Goal: Transaction & Acquisition: Book appointment/travel/reservation

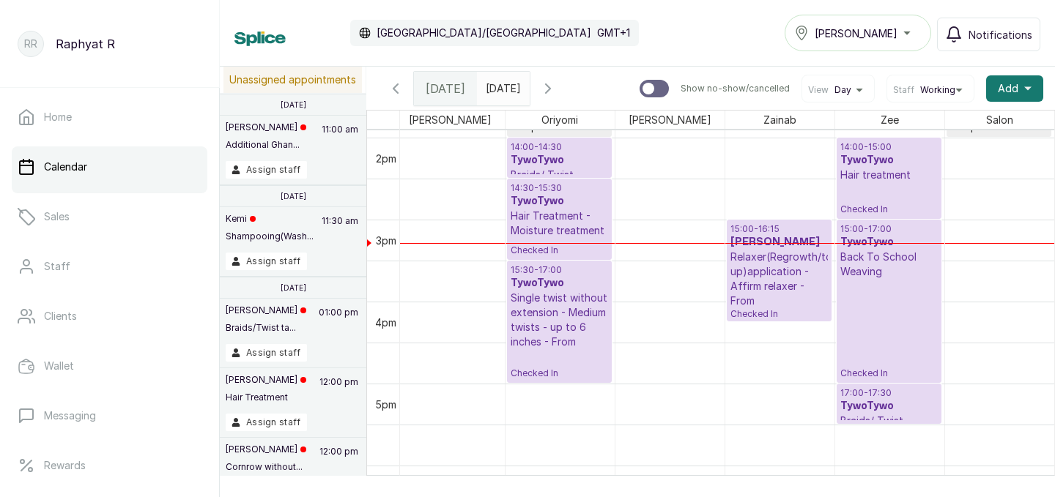
type input "dd/MM/yyyy"
click at [501, 88] on input "dd/MM/yyyy" at bounding box center [489, 85] width 23 height 25
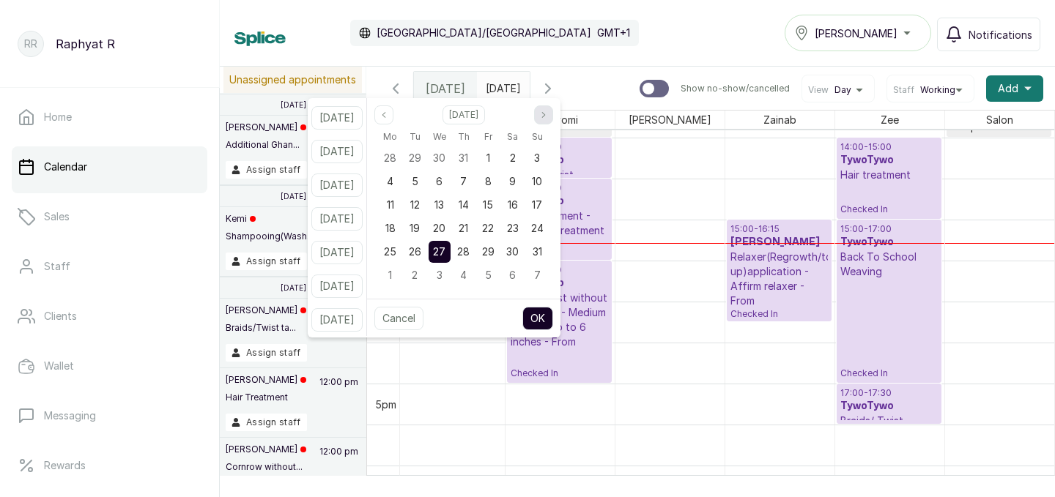
click at [553, 107] on button "Next month" at bounding box center [543, 115] width 19 height 19
click at [445, 177] on span "10" at bounding box center [439, 181] width 10 height 12
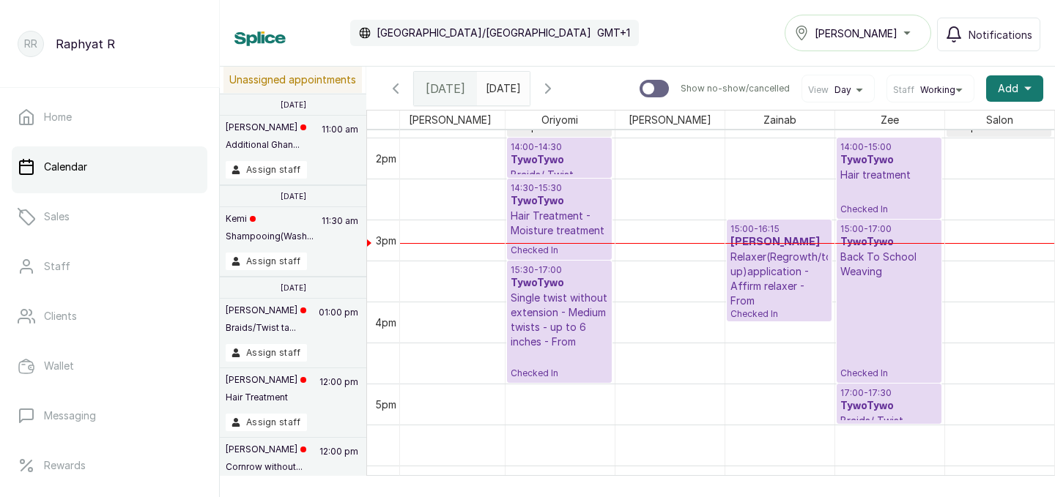
click at [394, 87] on icon "button" at bounding box center [395, 88] width 4 height 9
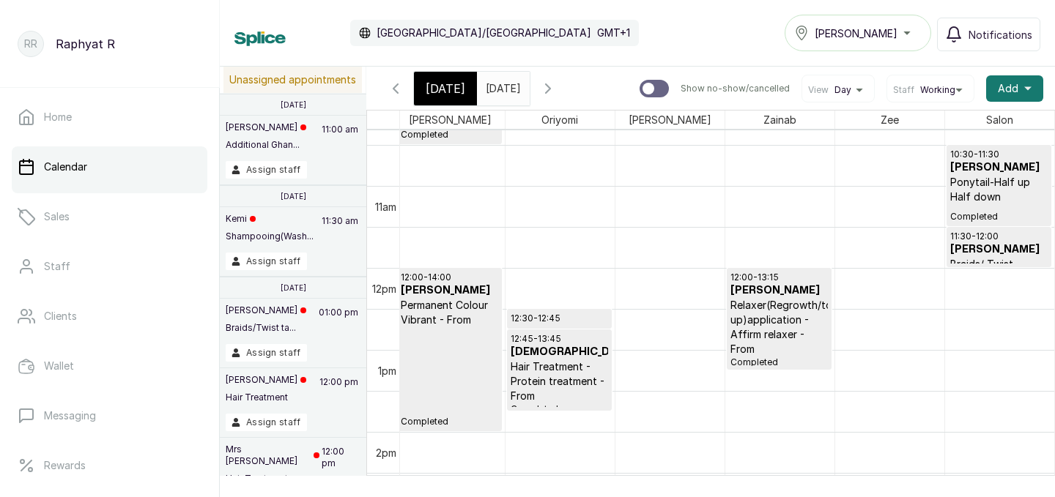
click at [557, 88] on icon "button" at bounding box center [548, 89] width 18 height 18
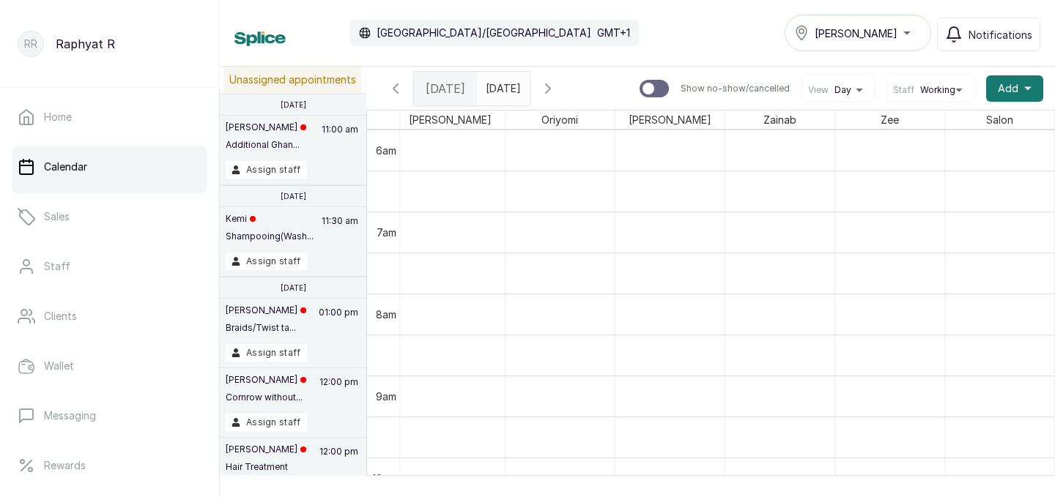
type input "dd/MM/yyyy"
click at [501, 80] on input "dd/MM/yyyy" at bounding box center [489, 85] width 23 height 25
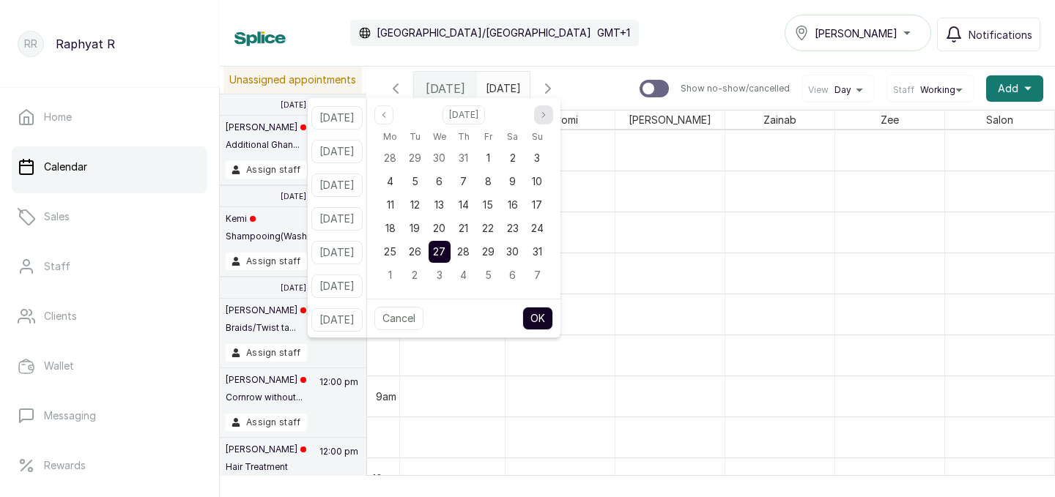
click at [545, 116] on icon "page next" at bounding box center [543, 114] width 3 height 5
click at [445, 177] on span "10" at bounding box center [439, 181] width 10 height 12
click at [553, 322] on button "OK" at bounding box center [537, 318] width 31 height 23
type input "[DATE]"
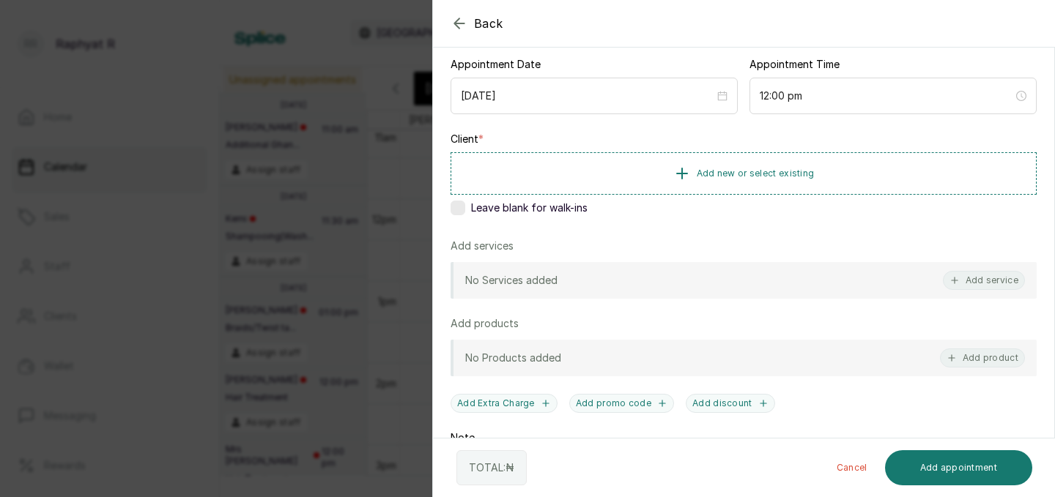
scroll to position [145, 0]
click at [851, 188] on button "Add new or select existing" at bounding box center [744, 173] width 586 height 41
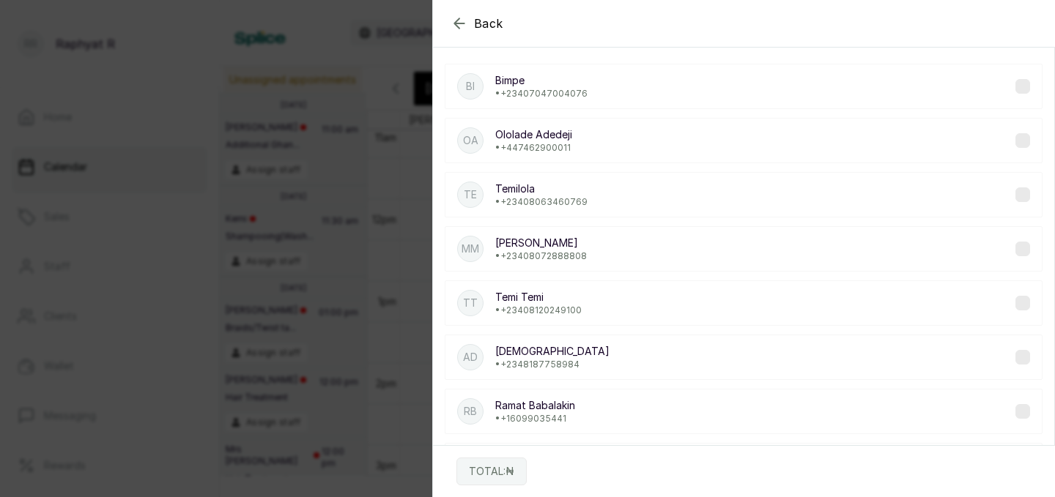
scroll to position [0, 0]
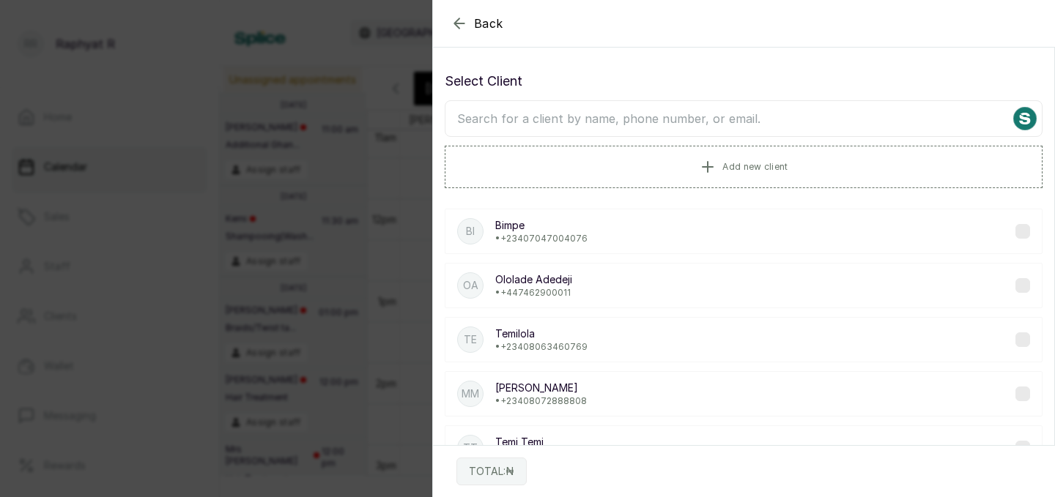
click at [836, 128] on input "text" at bounding box center [744, 118] width 598 height 37
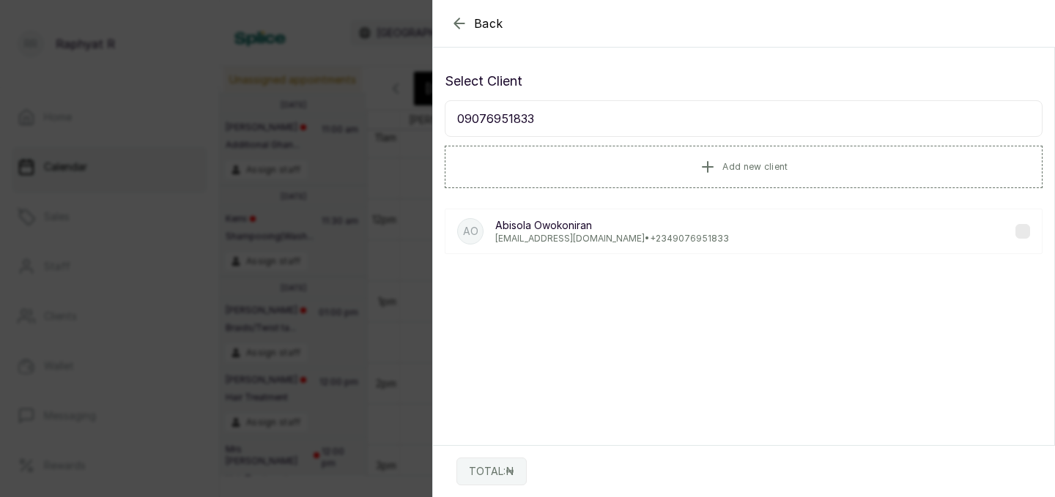
type input "09076951833"
click at [815, 244] on div "AO [PERSON_NAME] [EMAIL_ADDRESS][DOMAIN_NAME] • [PHONE_NUMBER]" at bounding box center [744, 231] width 598 height 45
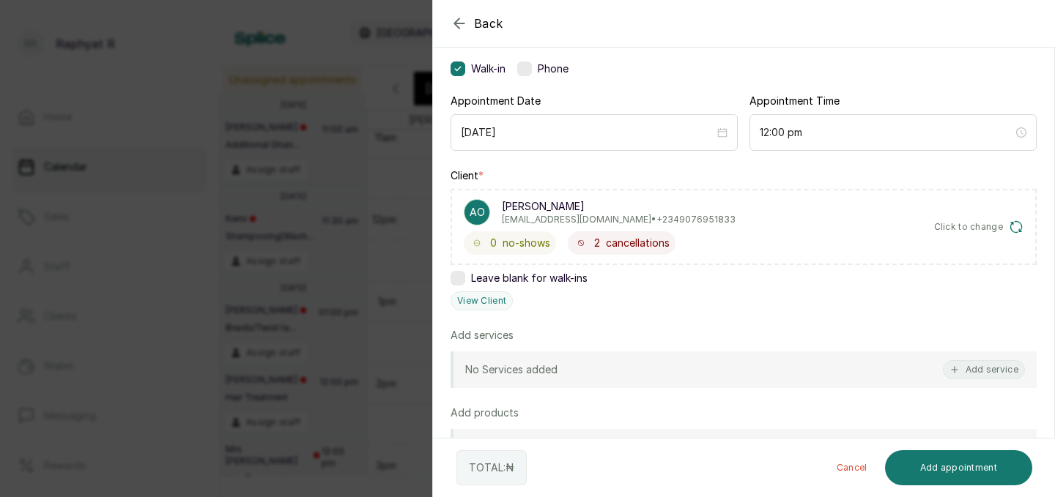
scroll to position [111, 0]
click at [854, 363] on div "No Services added Add service" at bounding box center [744, 368] width 586 height 37
click at [992, 363] on button "Add service" at bounding box center [984, 368] width 82 height 19
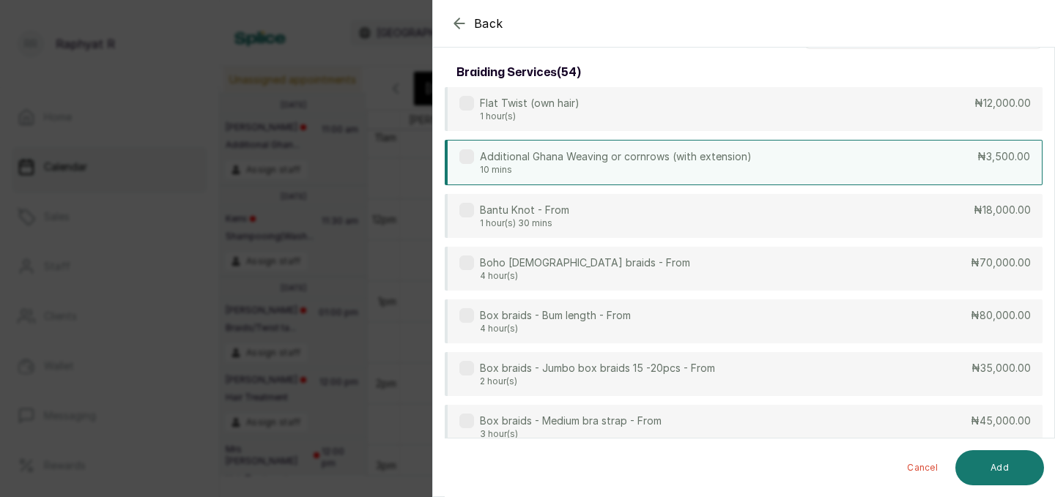
scroll to position [0, 0]
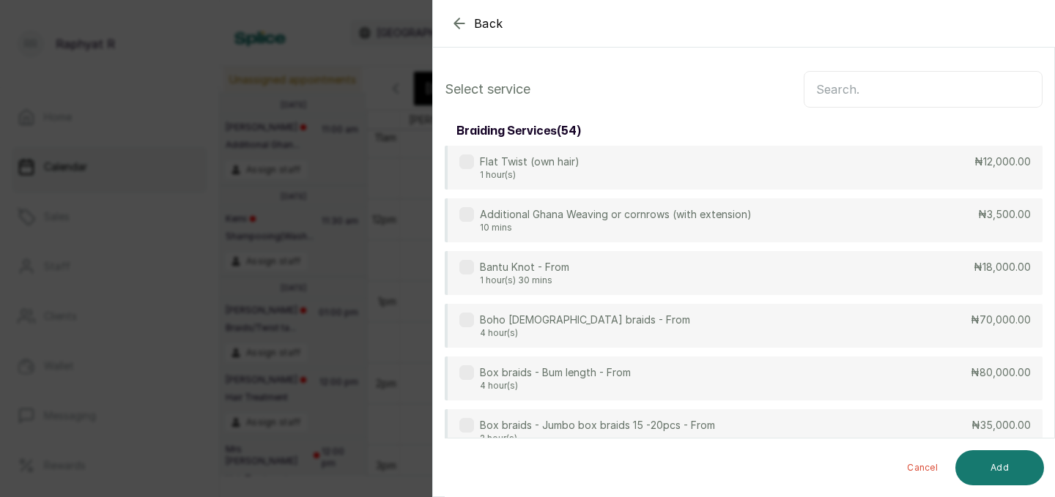
click at [872, 100] on input "text" at bounding box center [923, 89] width 239 height 37
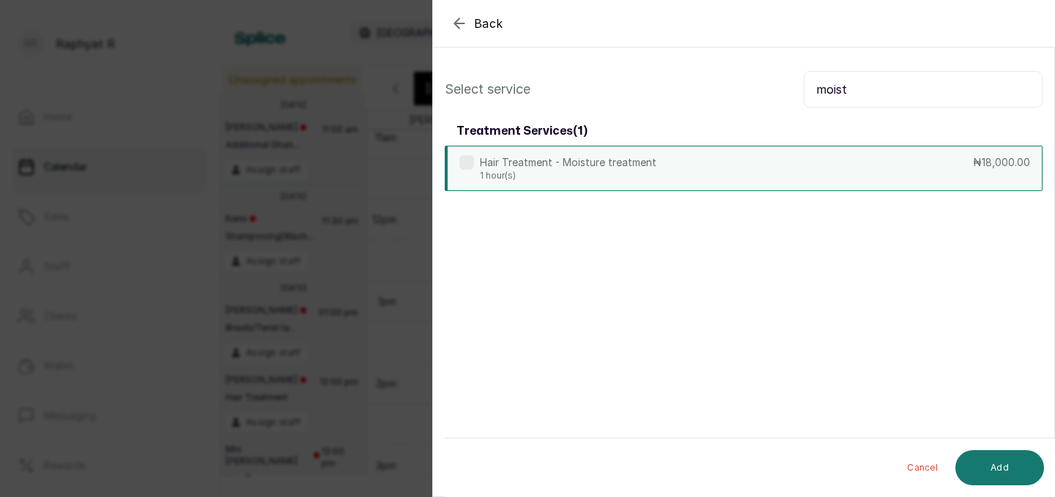
type input "moist"
click at [750, 188] on div "Hair Treatment - Moisture treatment 1 hour(s) ₦18,000.00" at bounding box center [744, 168] width 598 height 45
click at [991, 457] on button "Add" at bounding box center [999, 468] width 89 height 35
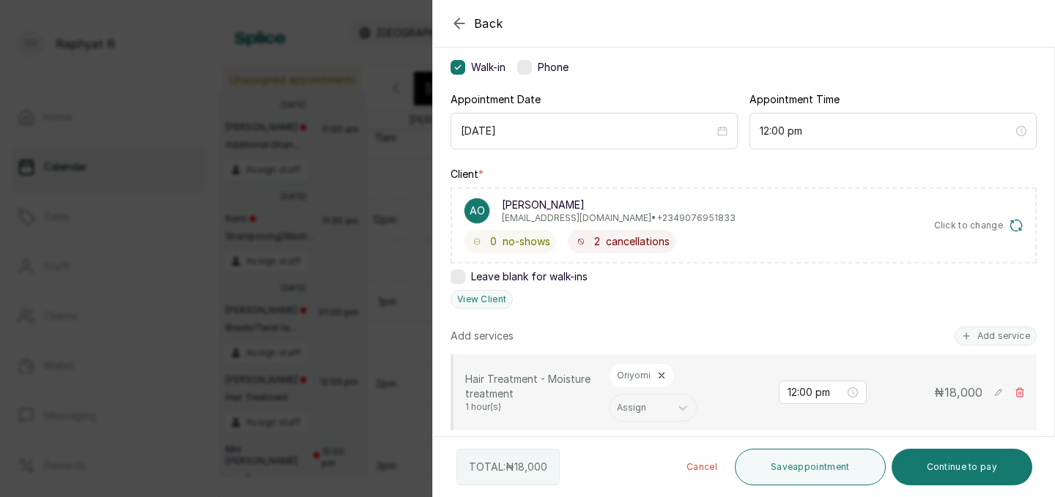
scroll to position [137, 0]
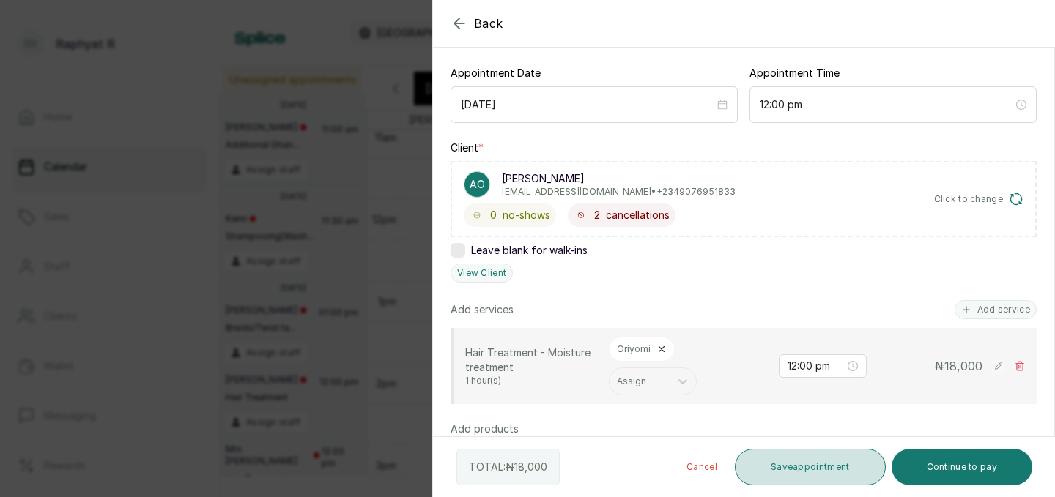
click at [840, 482] on button "Save appointment" at bounding box center [810, 467] width 151 height 37
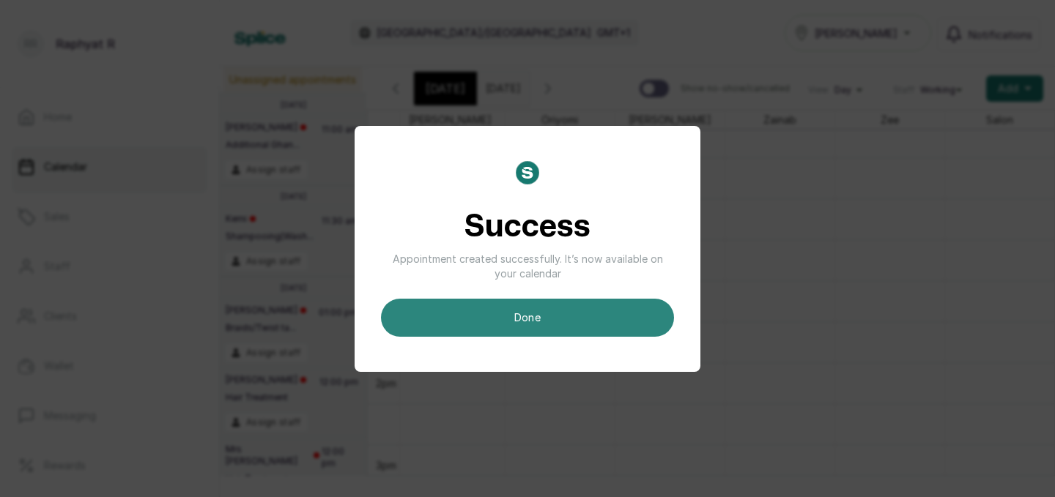
click at [594, 317] on button "done" at bounding box center [527, 318] width 293 height 38
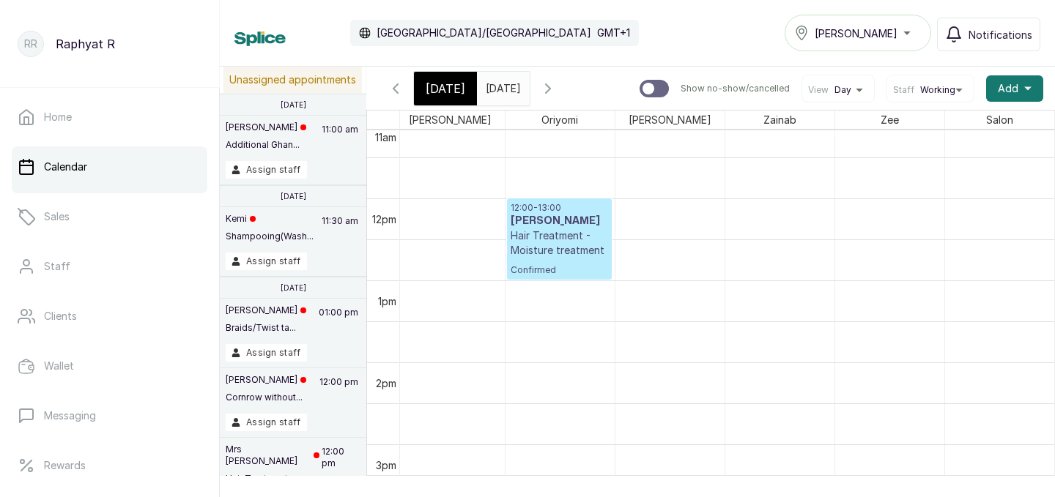
scroll to position [493, 0]
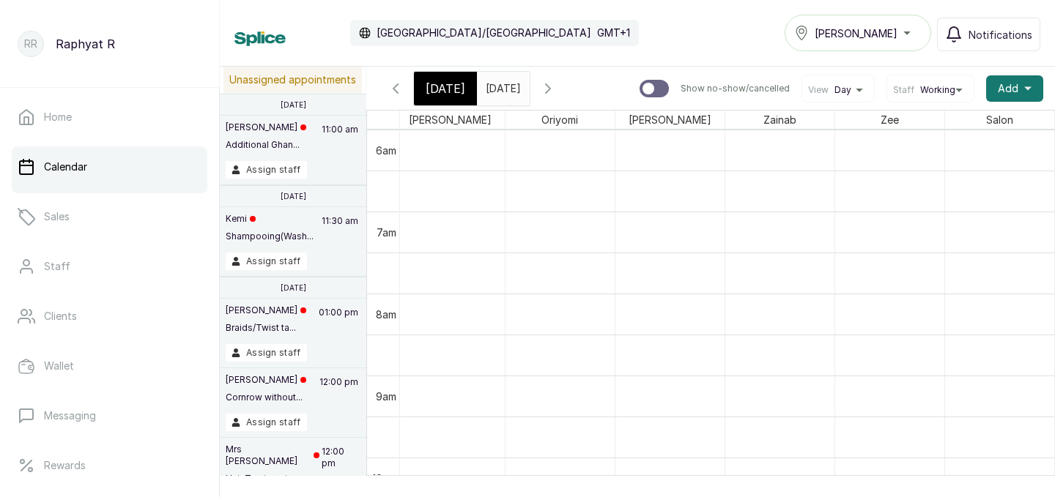
click at [429, 89] on span "[DATE]" at bounding box center [446, 89] width 40 height 18
